Goal: Entertainment & Leisure: Consume media (video, audio)

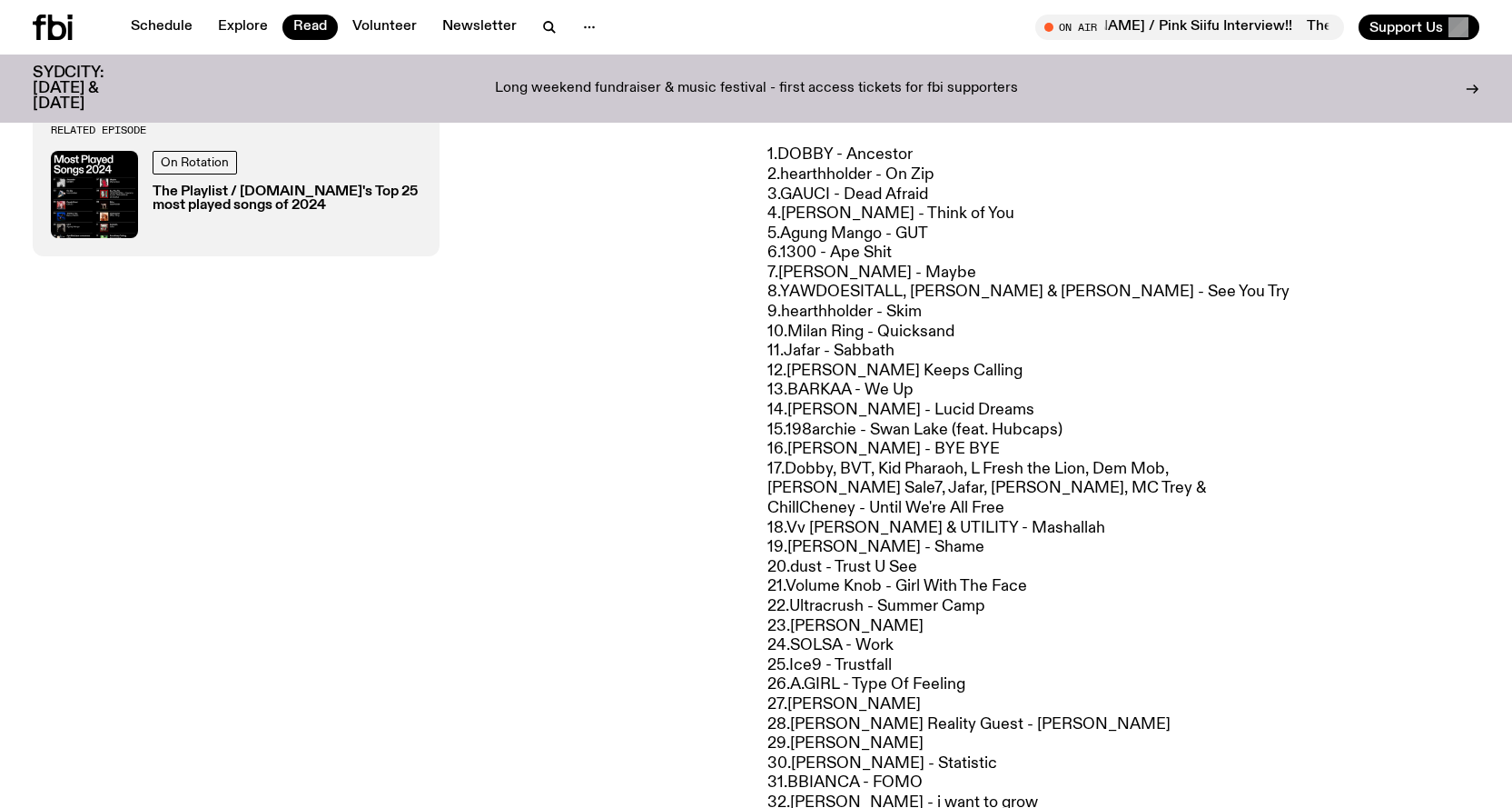
scroll to position [810, 0]
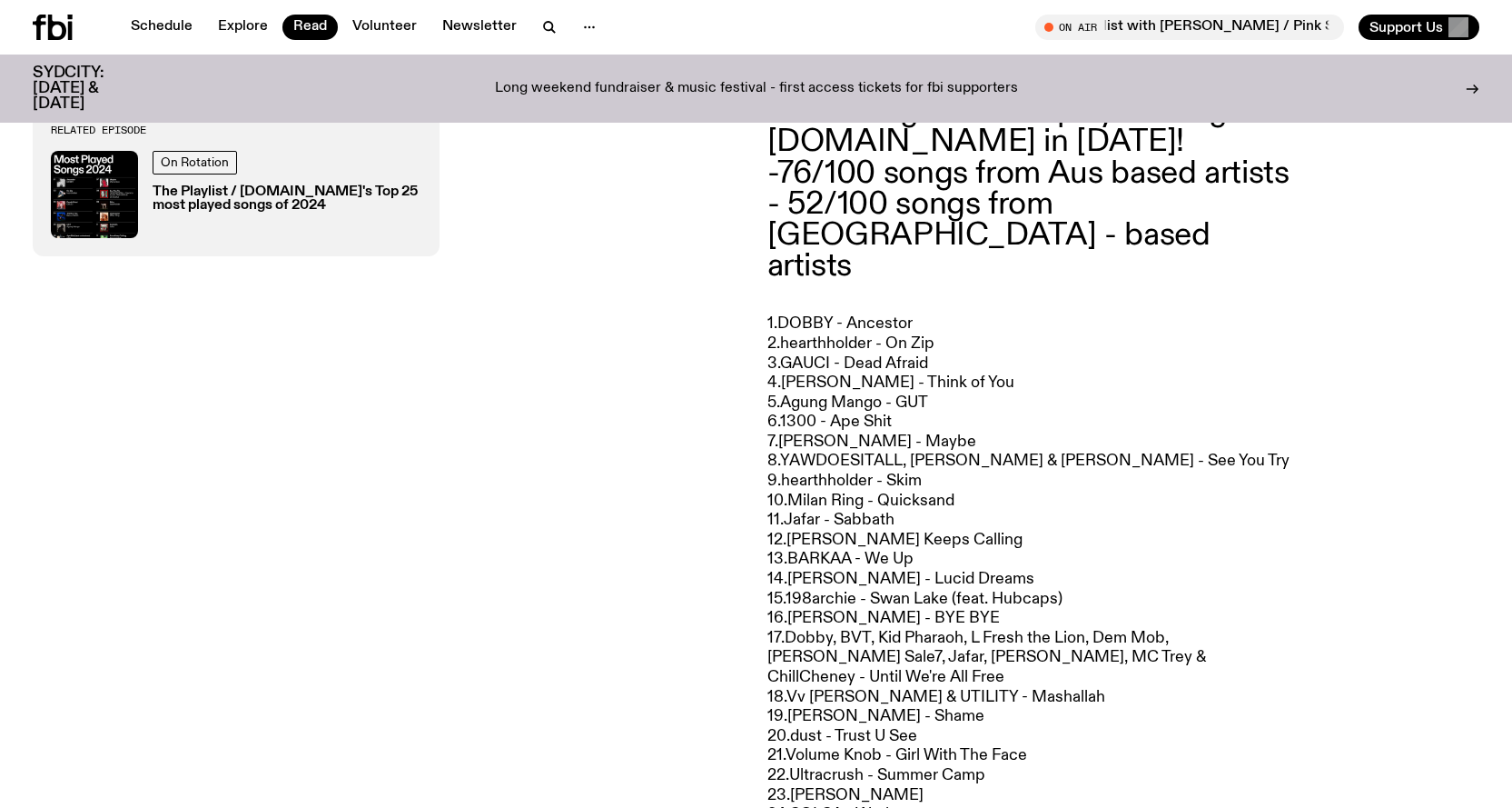
drag, startPoint x: 446, startPoint y: 612, endPoint x: 475, endPoint y: 467, distance: 147.9
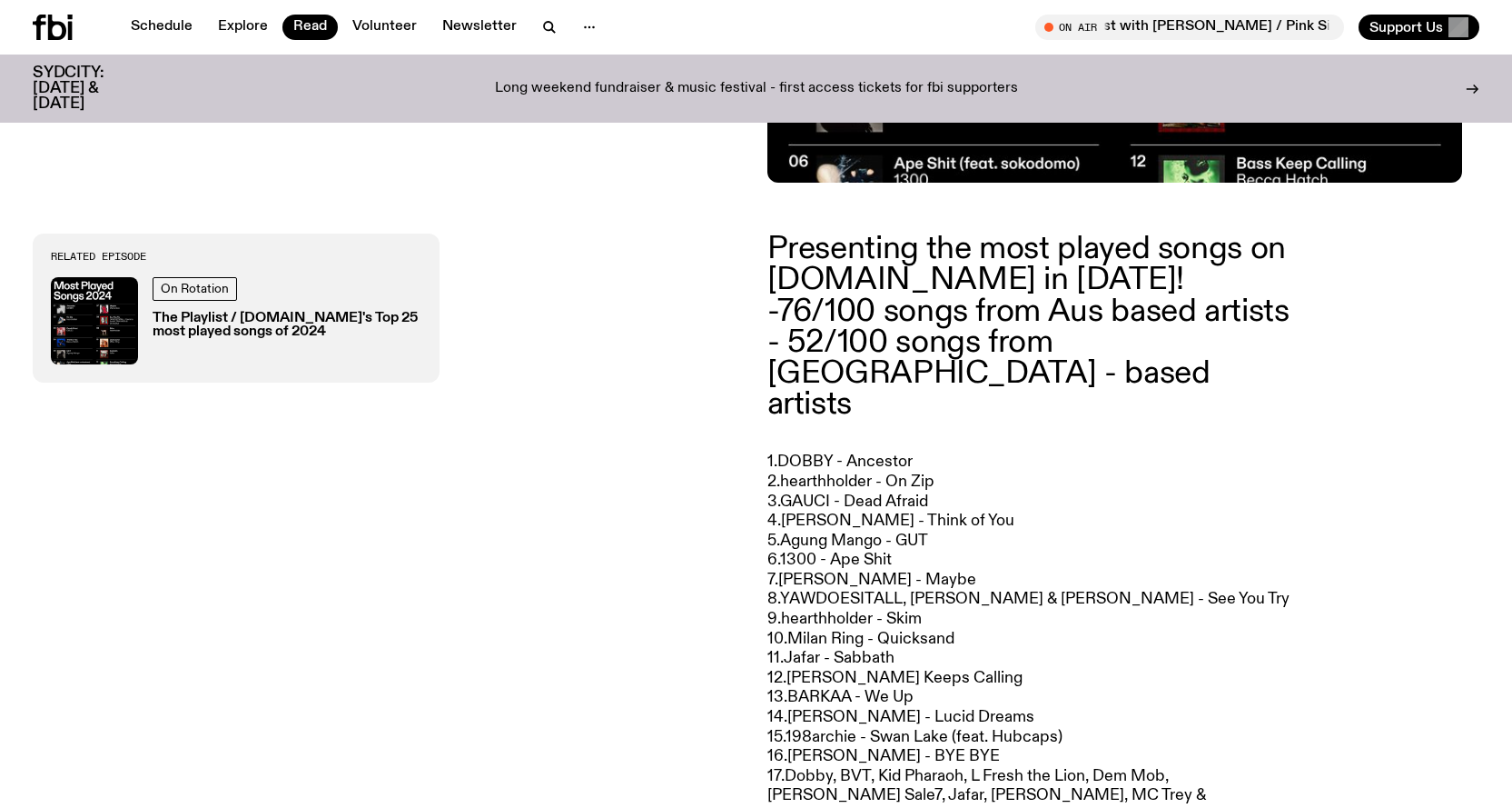
scroll to position [446, 0]
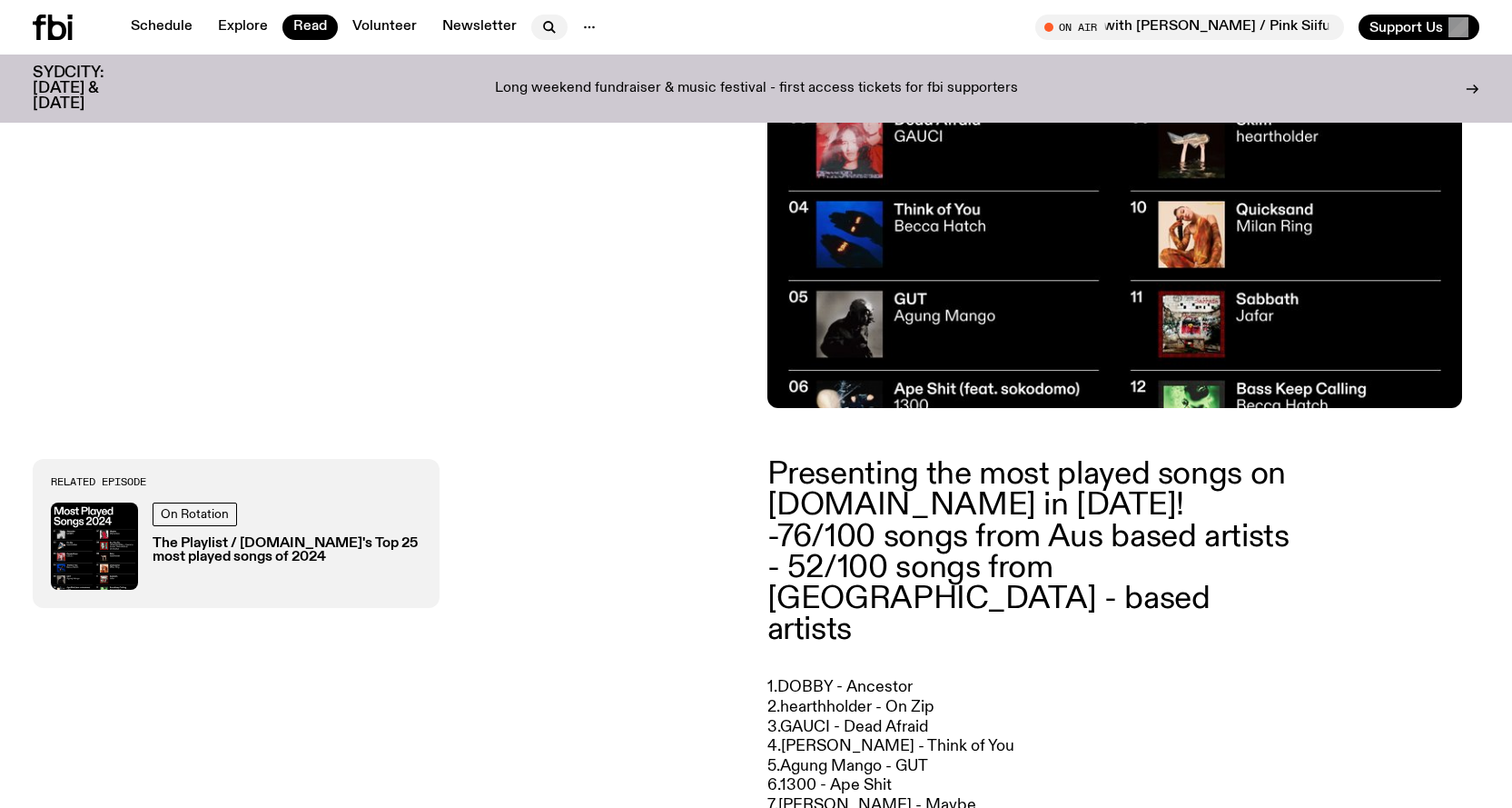
click at [545, 34] on icon "button" at bounding box center [549, 27] width 22 height 22
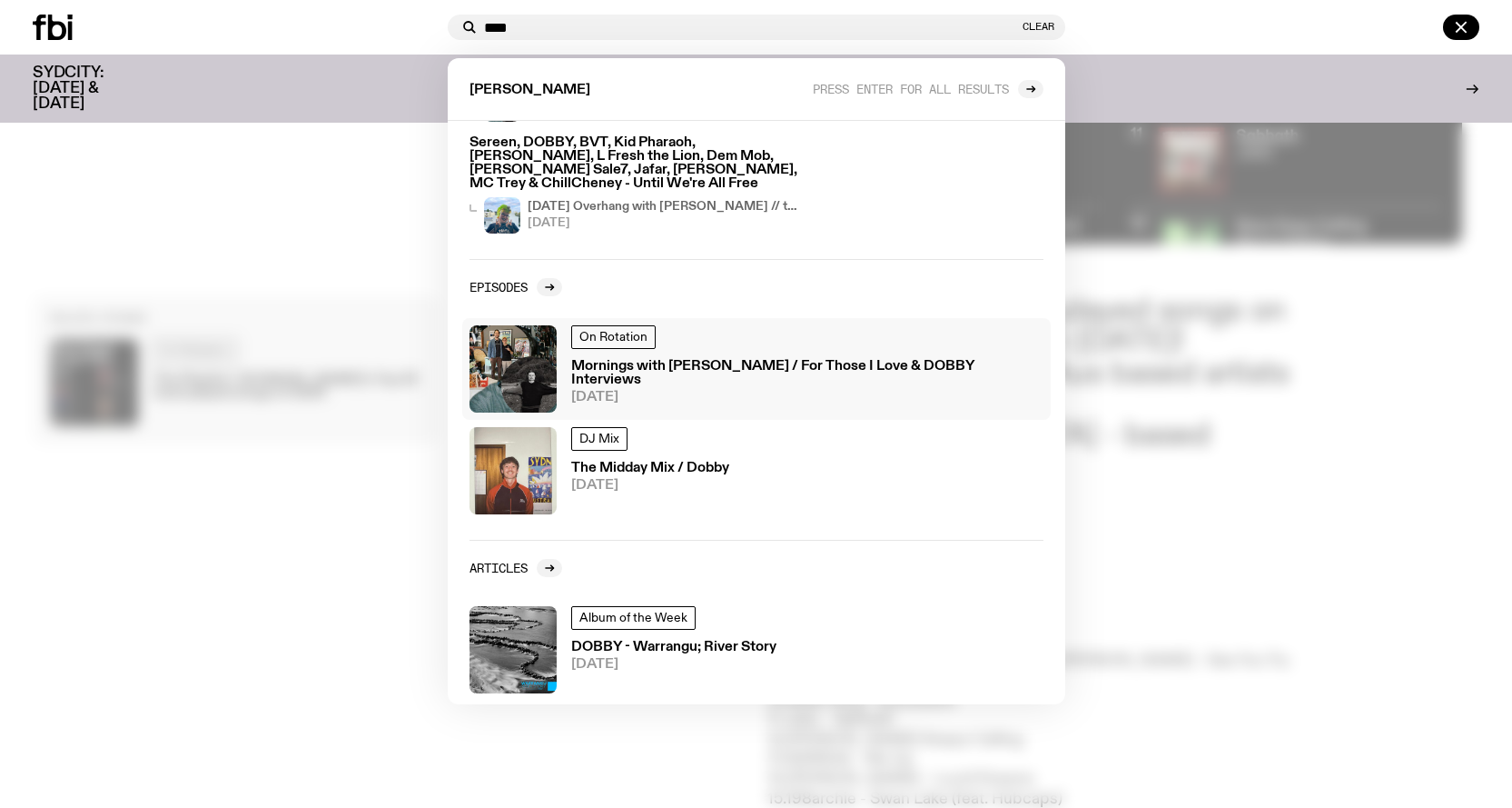
scroll to position [627, 0]
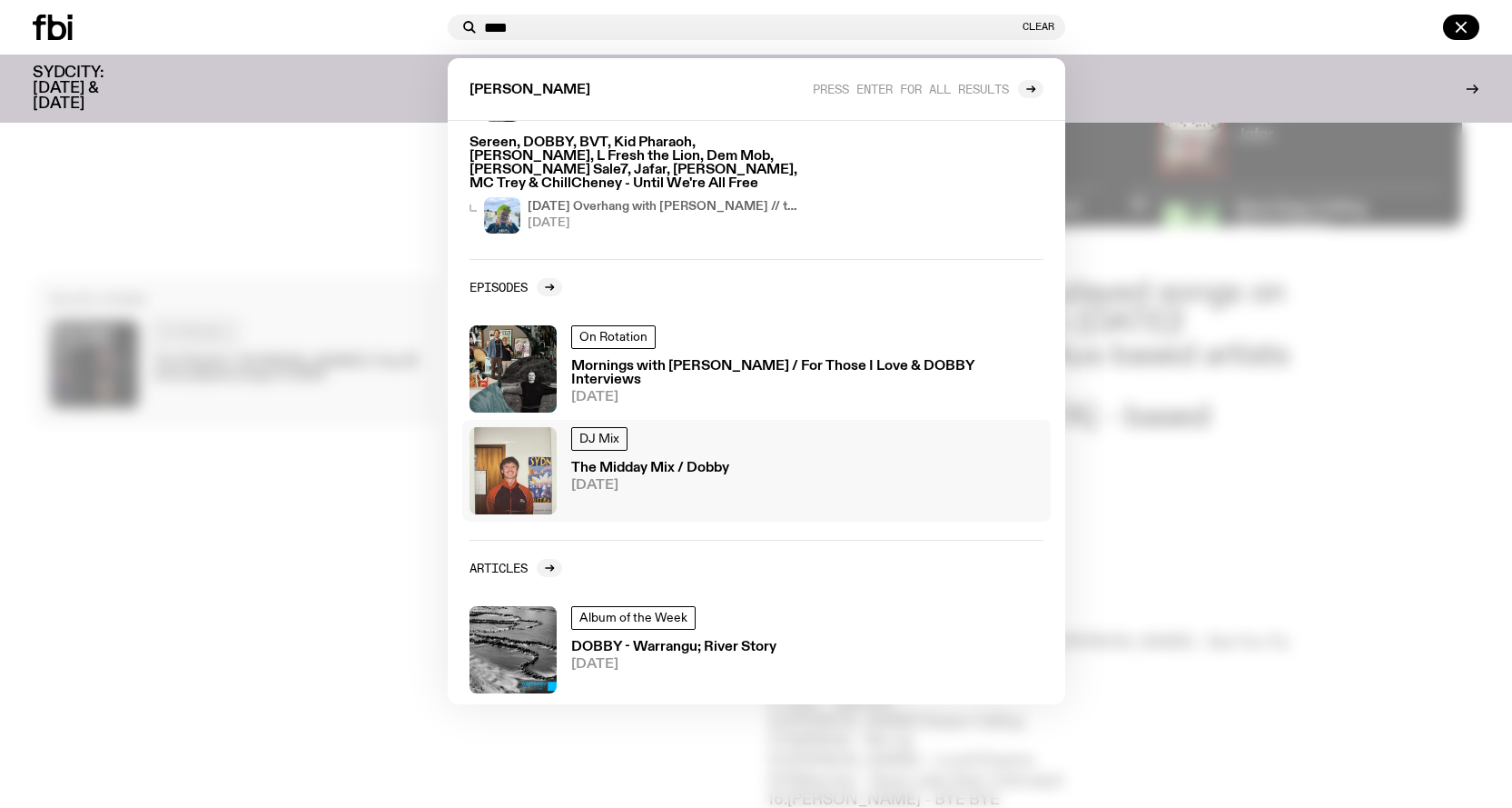
type input "****"
click at [702, 462] on h3 "The Midday Mix / Dobby" at bounding box center [650, 469] width 158 height 13
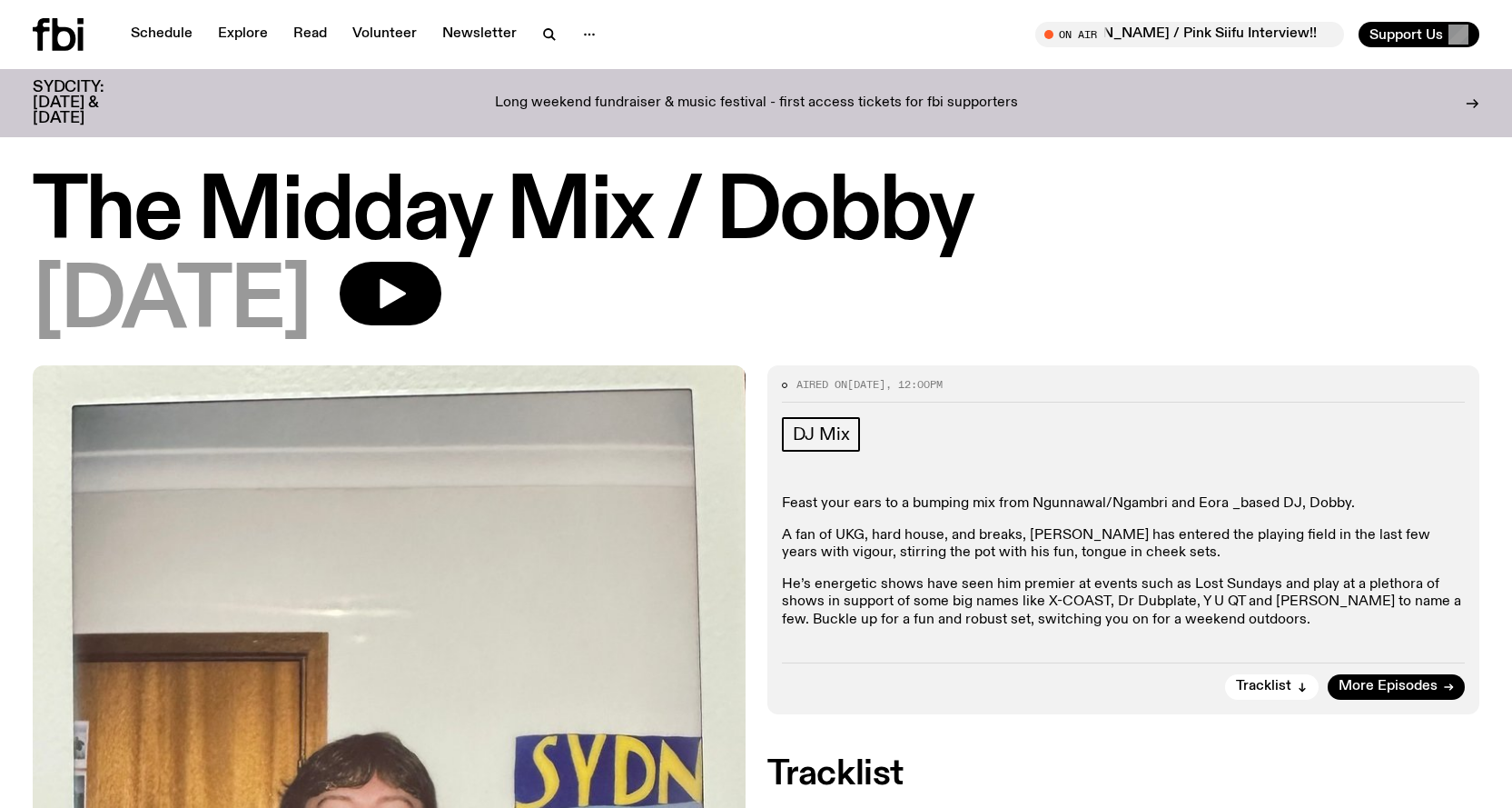
click at [553, 48] on div "Schedule Explore Read Volunteer Newsletter" at bounding box center [391, 34] width 717 height 32
click at [545, 29] on icon "button" at bounding box center [548, 33] width 9 height 9
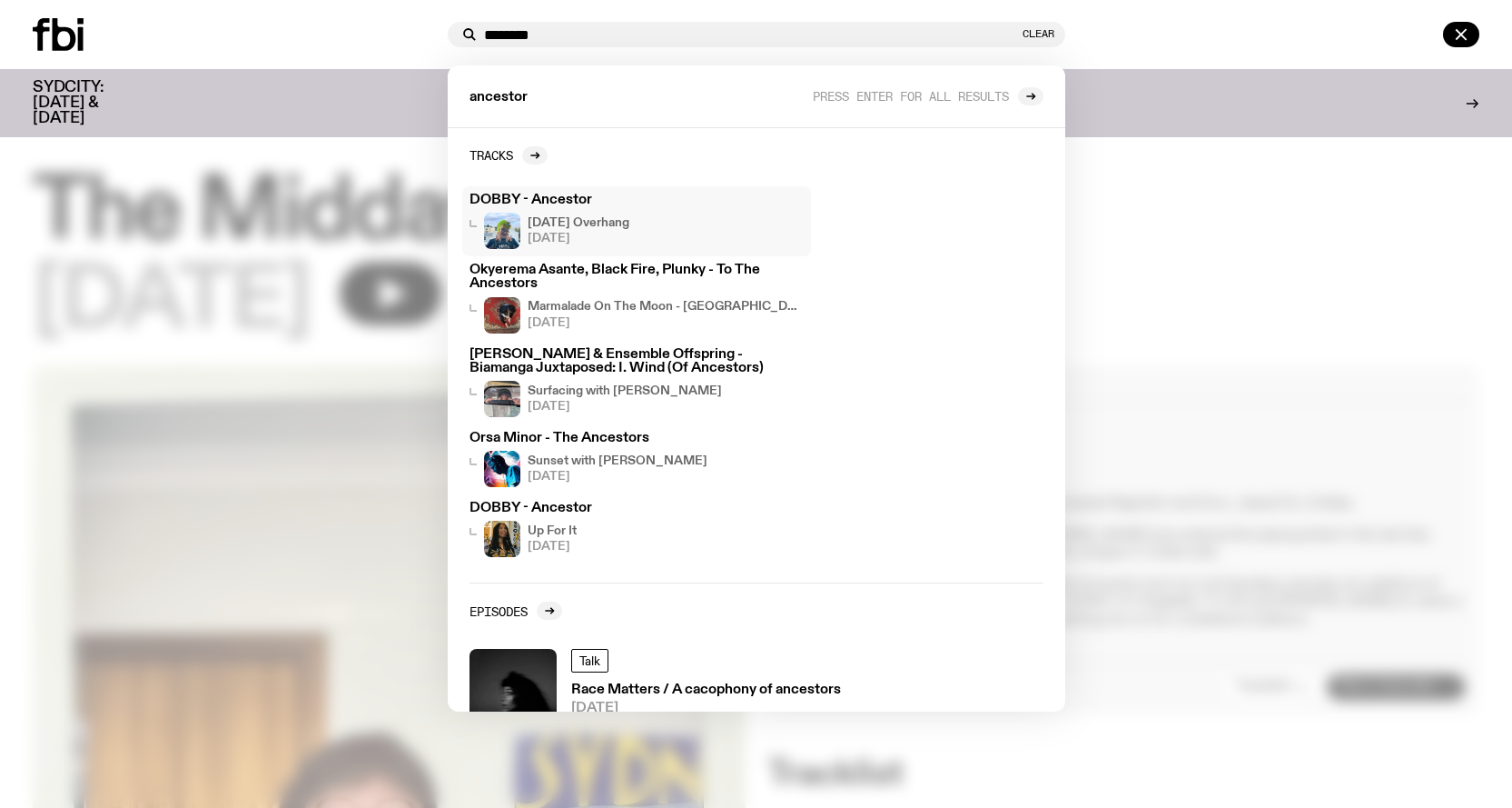
type input "********"
click at [536, 194] on h3 "DOBBY - Ancestor" at bounding box center [637, 201] width 335 height 13
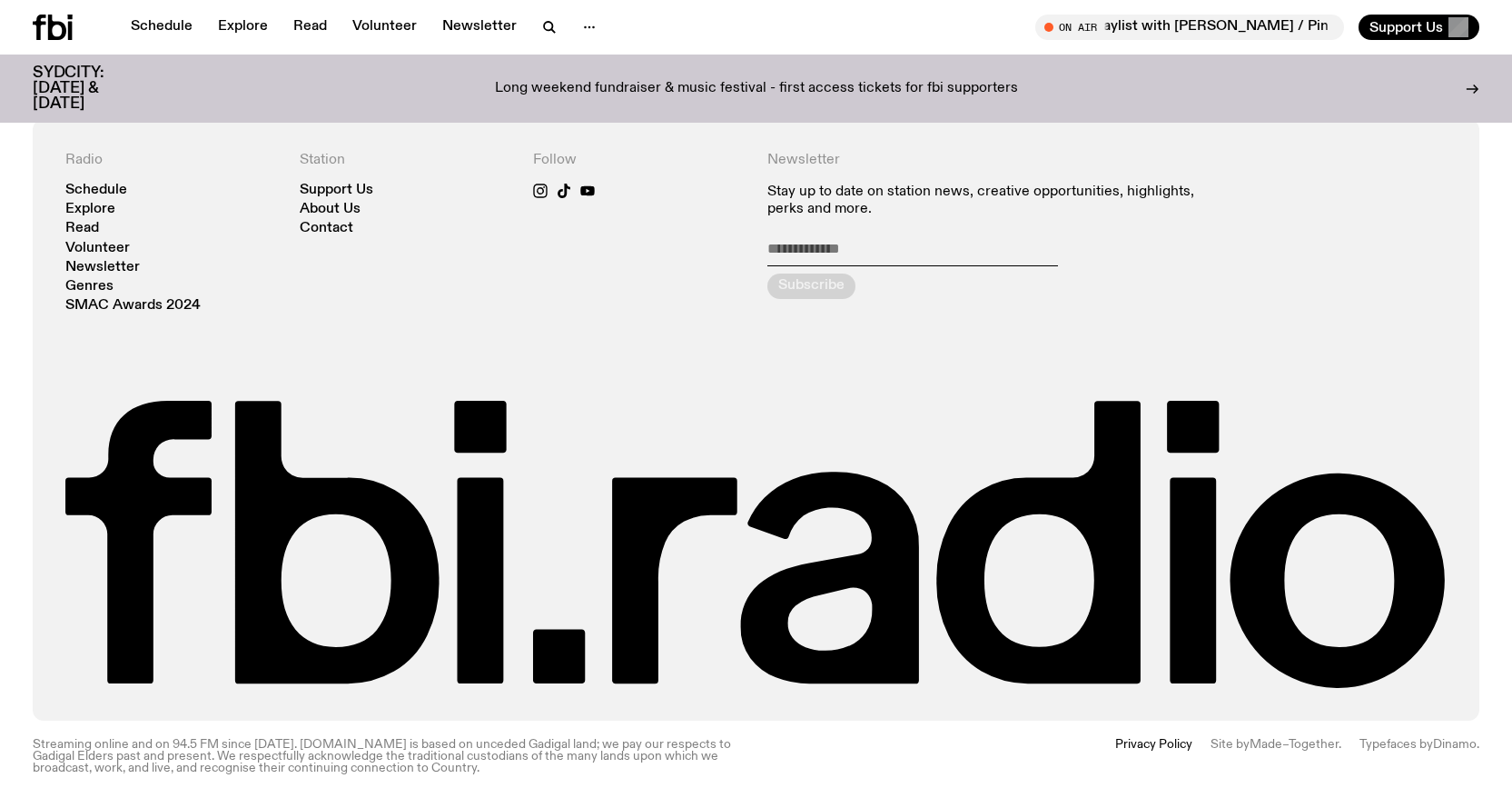
scroll to position [2286, 0]
